Goal: Browse casually

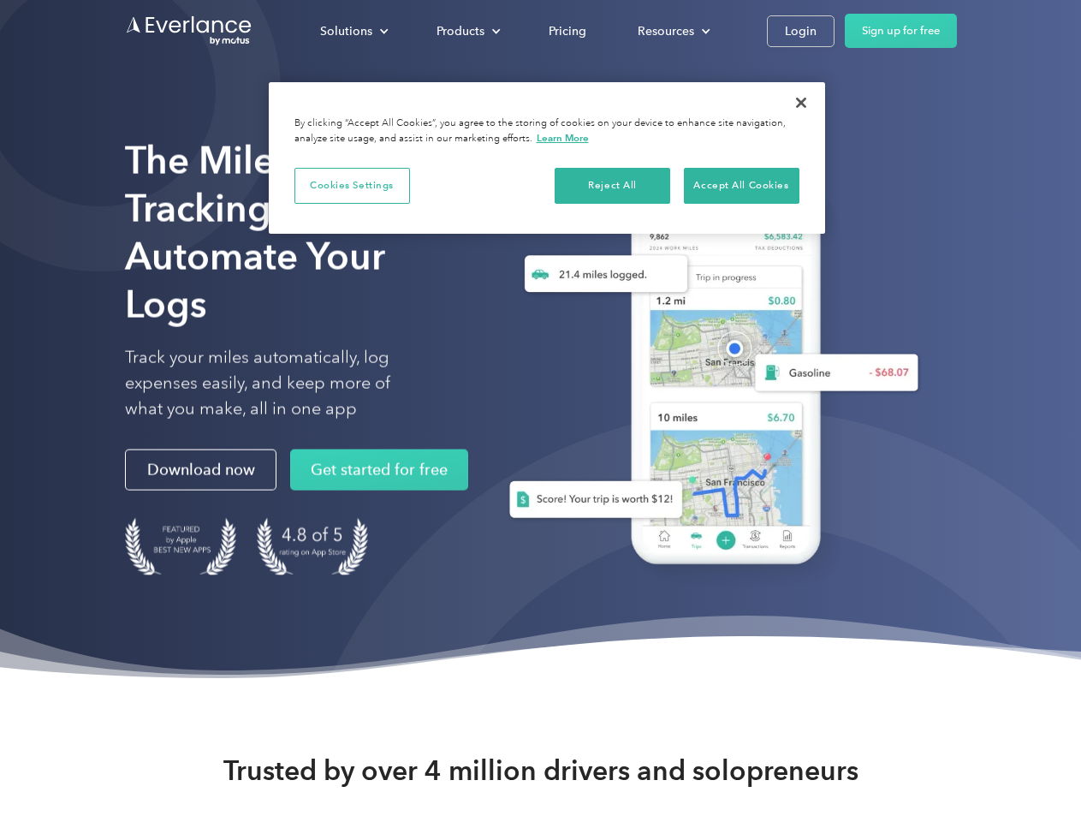
click at [354, 31] on div "Solutions" at bounding box center [346, 31] width 52 height 21
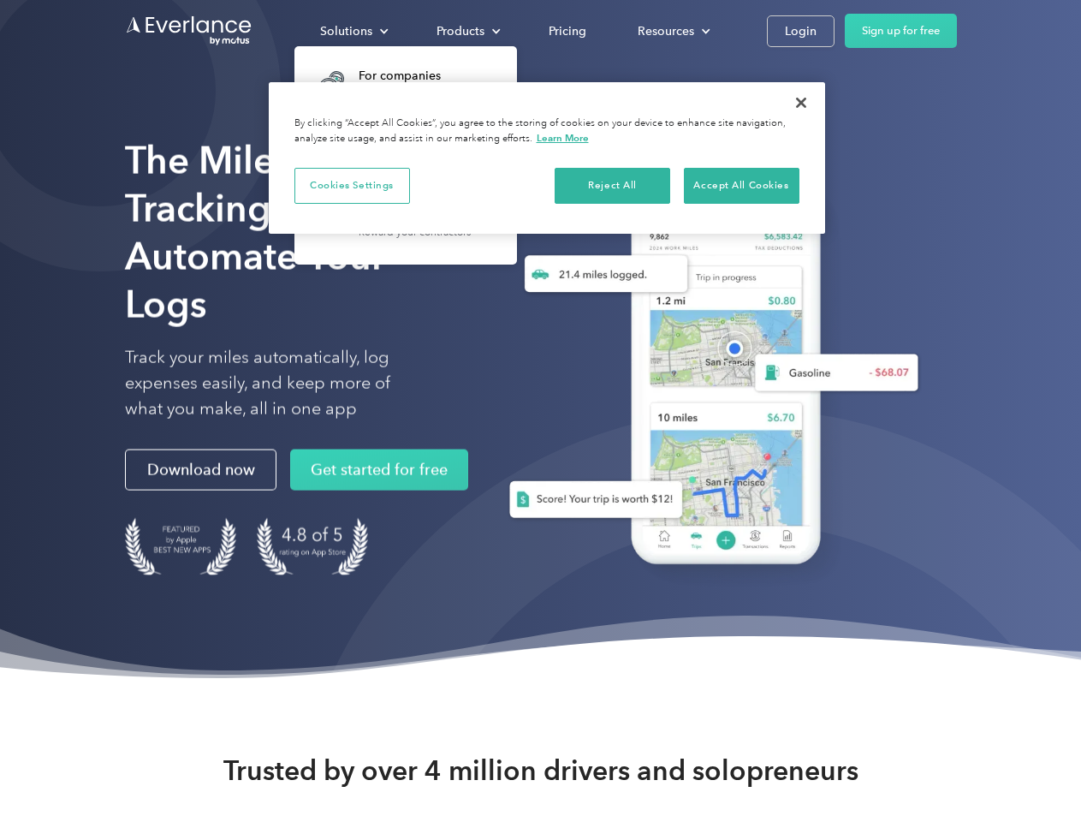
click at [467, 31] on div "Products" at bounding box center [461, 31] width 48 height 21
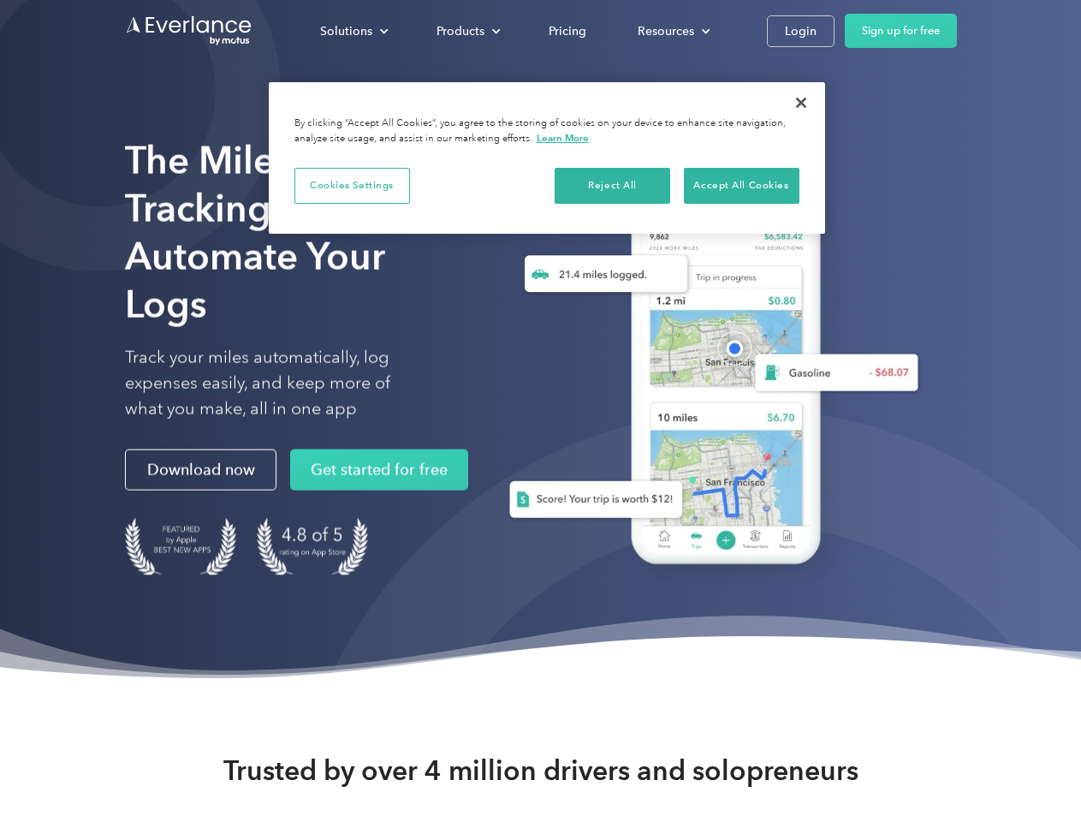
click at [672, 31] on div "Resources" at bounding box center [666, 31] width 57 height 21
click at [352, 185] on button "Cookies Settings" at bounding box center [353, 186] width 116 height 36
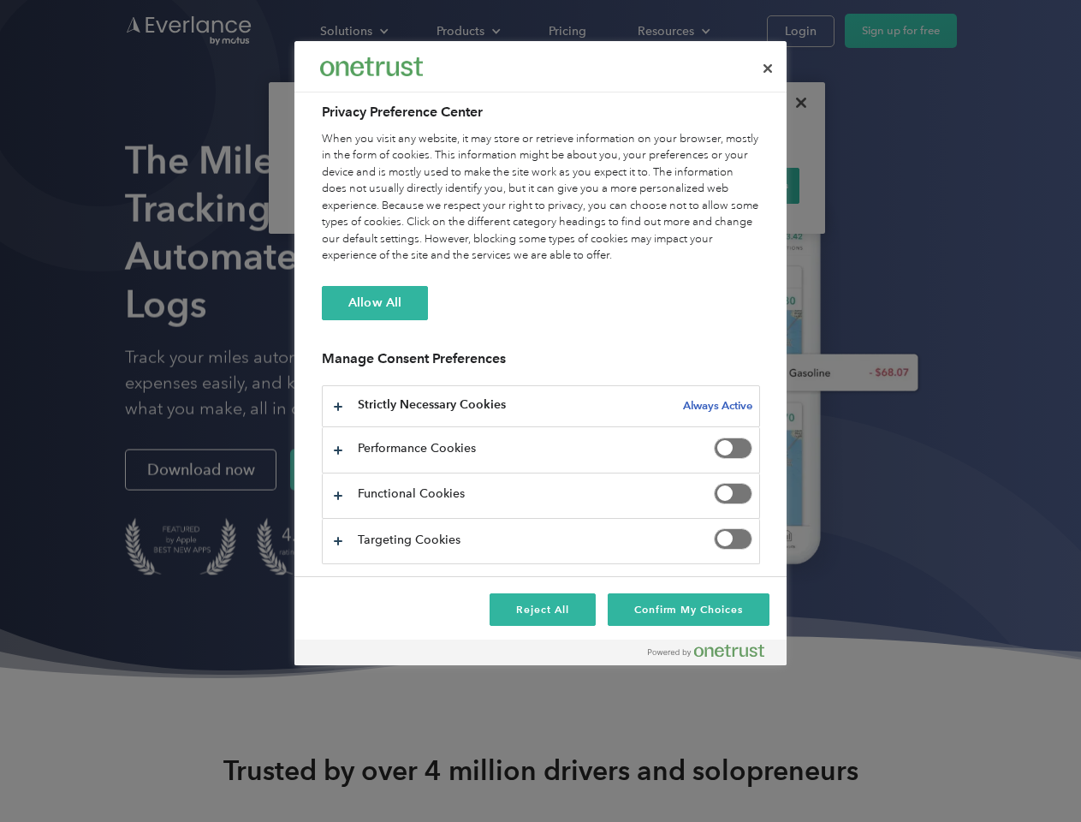
click at [613, 185] on div "When you visit any website, it may store or retrieve information on your browse…" at bounding box center [541, 198] width 438 height 134
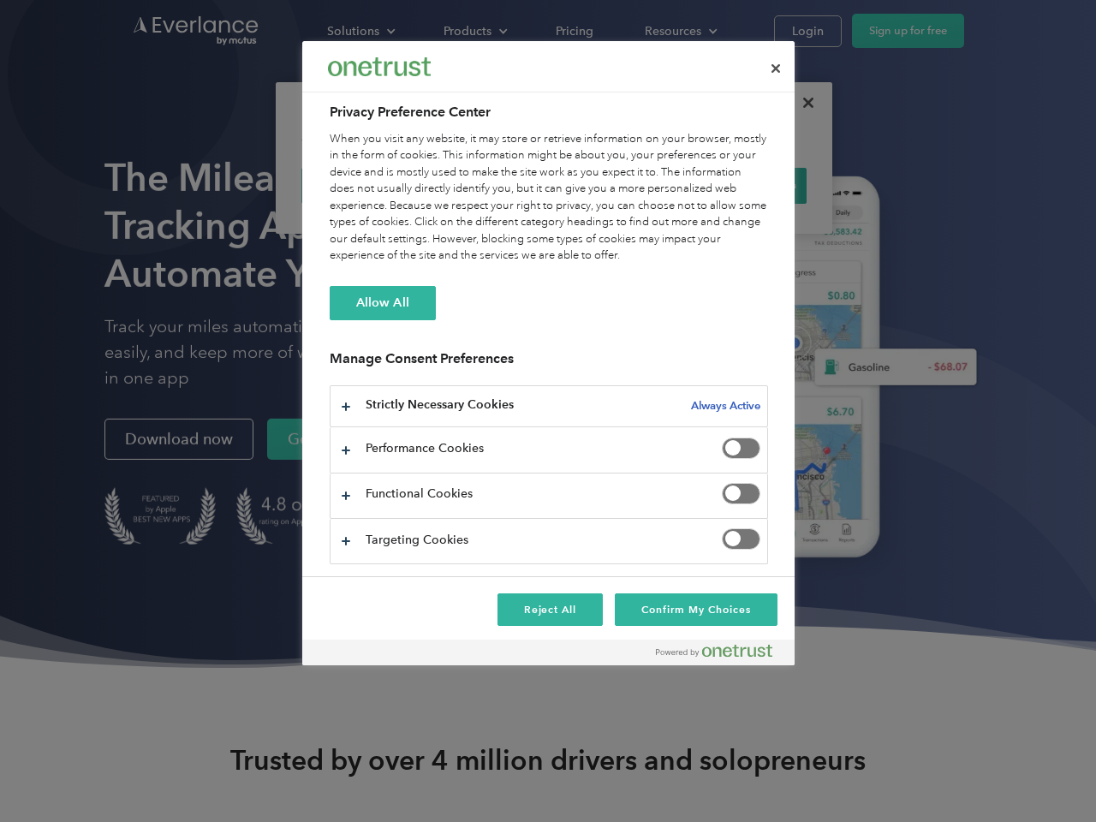
click at [741, 185] on div "When you visit any website, it may store or retrieve information on your browse…" at bounding box center [549, 198] width 438 height 134
click at [801, 103] on div at bounding box center [548, 411] width 1096 height 822
